Goal: Information Seeking & Learning: Compare options

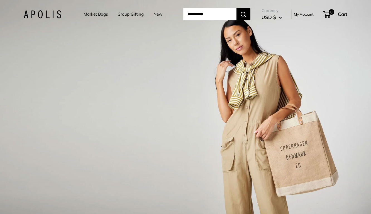
click at [93, 14] on link "Market Bags" at bounding box center [96, 14] width 24 height 8
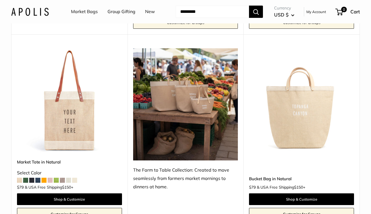
scroll to position [246, 0]
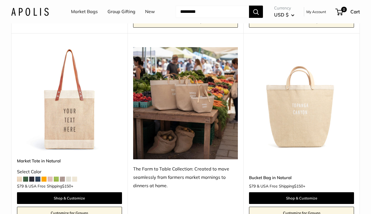
click at [0, 0] on img at bounding box center [0, 0] width 0 height 0
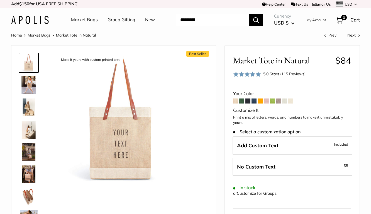
click at [254, 100] on span at bounding box center [253, 100] width 5 height 5
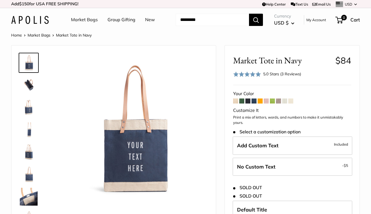
click at [34, 34] on link "Market Bags" at bounding box center [39, 35] width 23 height 5
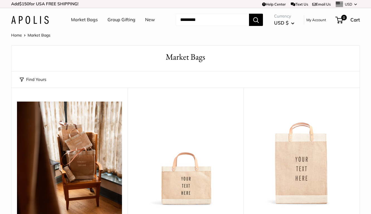
click at [35, 77] on button "Find Yours" at bounding box center [33, 79] width 26 height 8
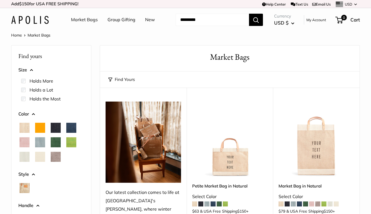
click at [69, 128] on span "Navy" at bounding box center [71, 128] width 10 height 10
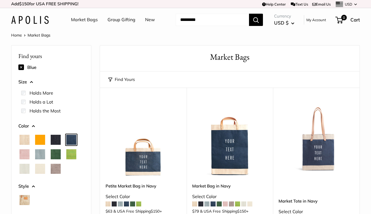
click at [40, 149] on div at bounding box center [40, 154] width 10 height 10
click at [40, 151] on span "Cool Gray" at bounding box center [40, 154] width 10 height 10
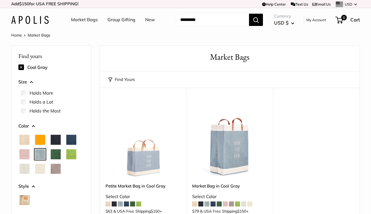
click at [72, 136] on span "Navy" at bounding box center [71, 139] width 10 height 10
